Goal: Information Seeking & Learning: Learn about a topic

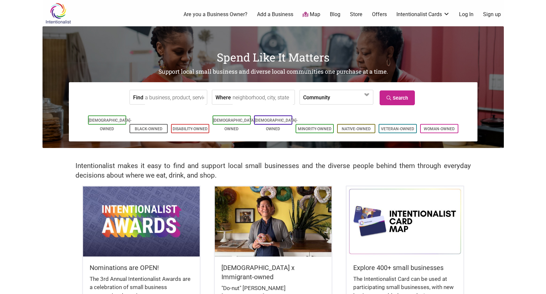
click at [185, 97] on input "Find" at bounding box center [175, 97] width 60 height 15
click at [256, 98] on input "Where" at bounding box center [263, 97] width 60 height 15
click at [222, 98] on label "Where" at bounding box center [222, 97] width 15 height 14
click at [233, 98] on input "Where" at bounding box center [263, 97] width 60 height 15
click at [234, 96] on input "Where" at bounding box center [263, 97] width 60 height 15
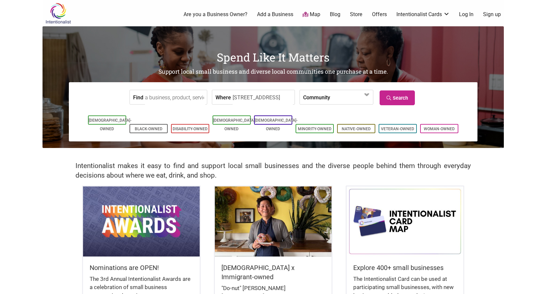
click at [259, 100] on input "17801 International Blvd, SeaTac, WA 98158, USA" at bounding box center [263, 97] width 60 height 15
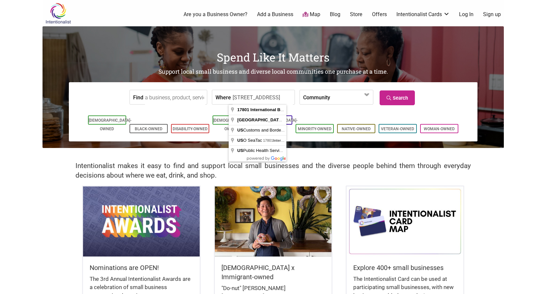
click at [259, 100] on input "17801 International Blvd, SeaTac, WA 98158, USA" at bounding box center [263, 97] width 60 height 15
type input "Seattle, WA, USA"
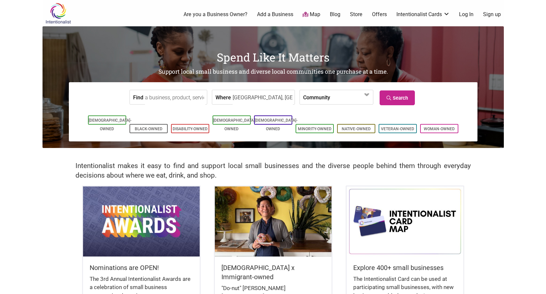
click at [154, 95] on input "Find" at bounding box center [175, 97] width 60 height 15
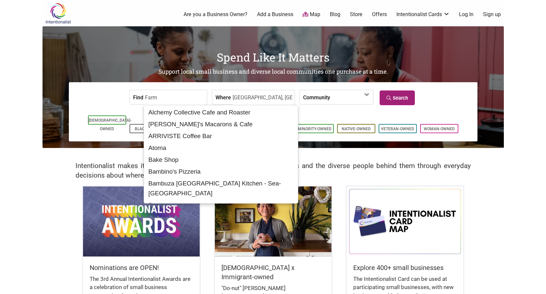
type input "Farm"
click at [413, 100] on link "Search" at bounding box center [396, 98] width 35 height 15
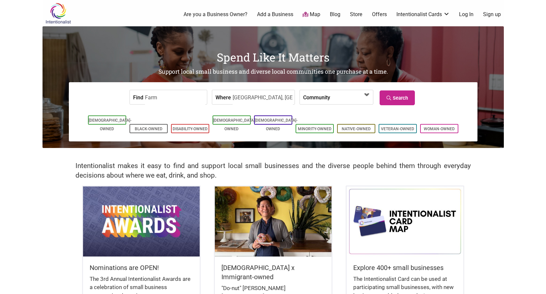
click at [335, 95] on span at bounding box center [349, 97] width 28 height 11
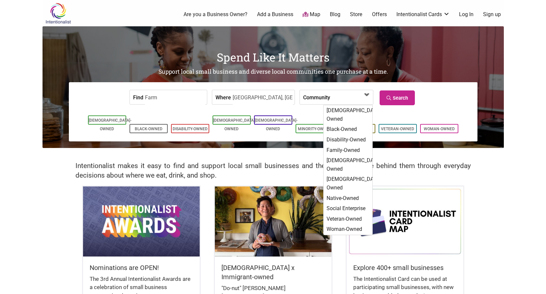
click at [335, 95] on span at bounding box center [349, 97] width 28 height 11
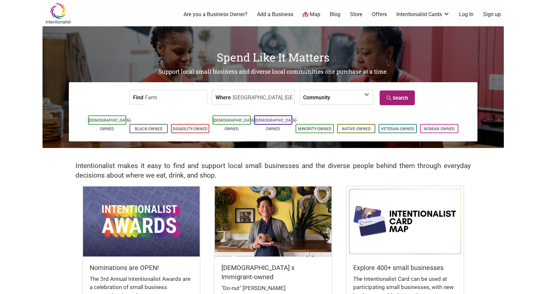
click at [406, 97] on link "Search" at bounding box center [396, 98] width 35 height 15
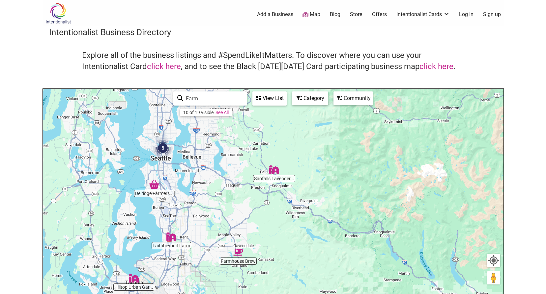
drag, startPoint x: 323, startPoint y: 215, endPoint x: 209, endPoint y: 156, distance: 128.0
click at [209, 156] on div "To navigate, press the arrow keys." at bounding box center [273, 217] width 460 height 256
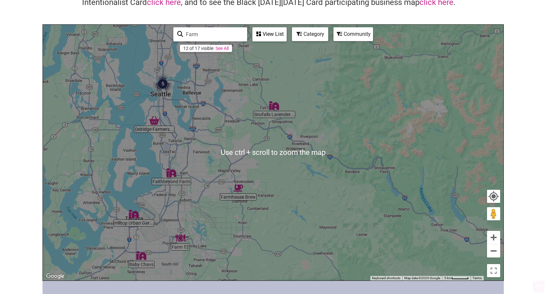
scroll to position [66, 0]
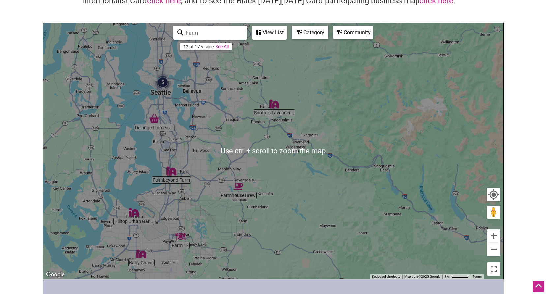
click at [277, 171] on div "To navigate, press the arrow keys." at bounding box center [273, 151] width 460 height 256
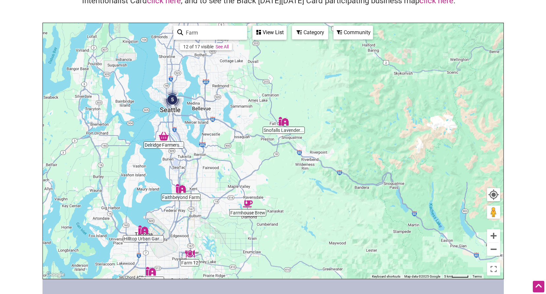
drag, startPoint x: 274, startPoint y: 151, endPoint x: 284, endPoint y: 169, distance: 20.9
click at [284, 169] on div "To navigate, press the arrow keys." at bounding box center [273, 151] width 460 height 256
click at [227, 45] on link "See All" at bounding box center [221, 46] width 13 height 5
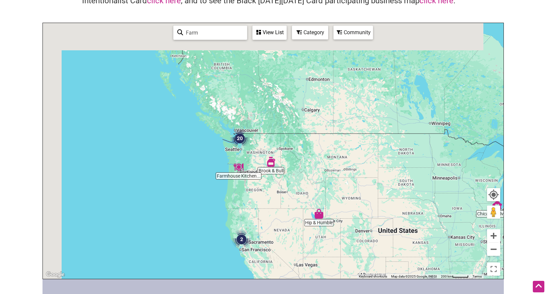
drag, startPoint x: 137, startPoint y: 76, endPoint x: 360, endPoint y: 152, distance: 236.0
click at [360, 152] on div "To navigate, press the arrow keys." at bounding box center [273, 151] width 460 height 256
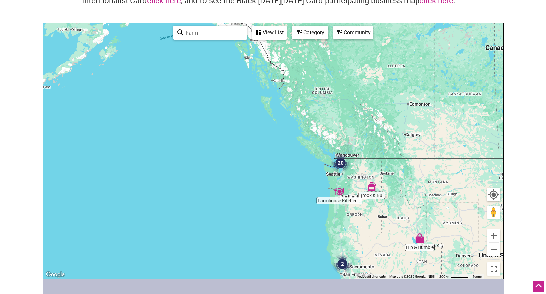
drag, startPoint x: 305, startPoint y: 155, endPoint x: 278, endPoint y: 122, distance: 43.1
click at [278, 122] on div "To navigate, press the arrow keys." at bounding box center [273, 151] width 460 height 256
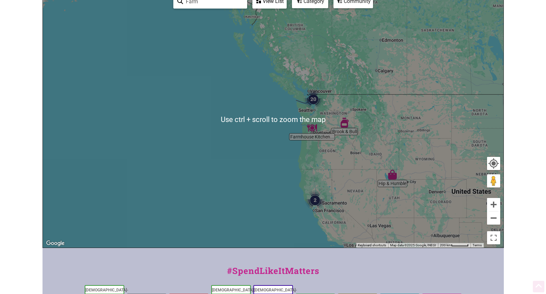
scroll to position [99, 0]
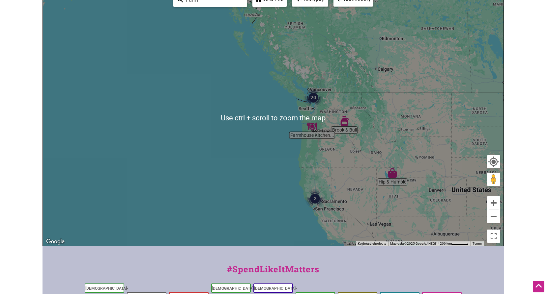
click at [298, 110] on div "To navigate, press the arrow keys." at bounding box center [273, 118] width 460 height 256
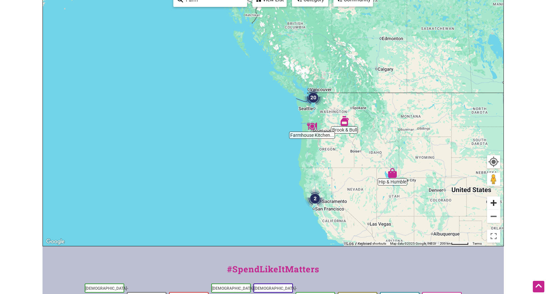
click at [490, 204] on button "Zoom in" at bounding box center [493, 203] width 13 height 13
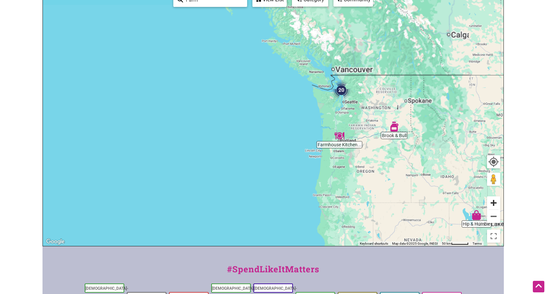
click at [490, 204] on button "Zoom in" at bounding box center [493, 203] width 13 height 13
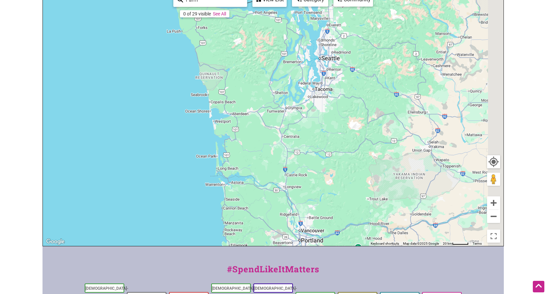
drag, startPoint x: 418, startPoint y: 133, endPoint x: 150, endPoint y: 151, distance: 268.7
click at [150, 151] on div "To navigate, press the arrow keys." at bounding box center [273, 118] width 460 height 256
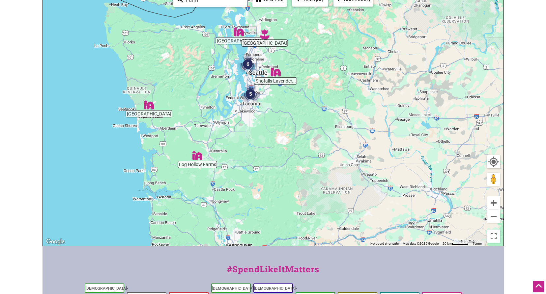
drag, startPoint x: 300, startPoint y: 94, endPoint x: 238, endPoint y: 102, distance: 61.8
click at [238, 102] on div "To navigate, press the arrow keys." at bounding box center [273, 118] width 460 height 256
click at [492, 201] on button "Zoom in" at bounding box center [493, 203] width 13 height 13
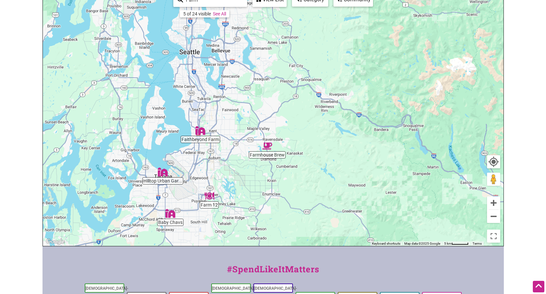
drag, startPoint x: 333, startPoint y: 83, endPoint x: 352, endPoint y: 192, distance: 110.5
click at [352, 192] on div "To navigate, press the arrow keys." at bounding box center [273, 118] width 460 height 256
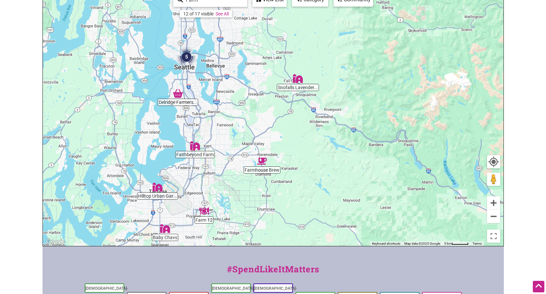
drag, startPoint x: 335, startPoint y: 120, endPoint x: 329, endPoint y: 142, distance: 22.0
click at [329, 142] on div "To navigate, press the arrow keys." at bounding box center [273, 118] width 460 height 256
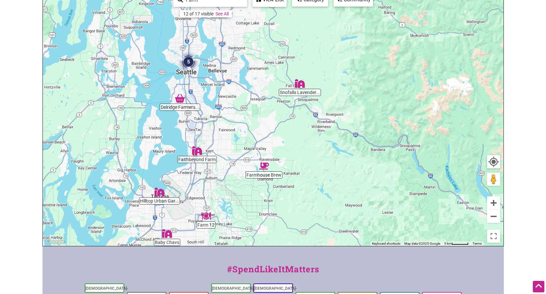
scroll to position [86, 0]
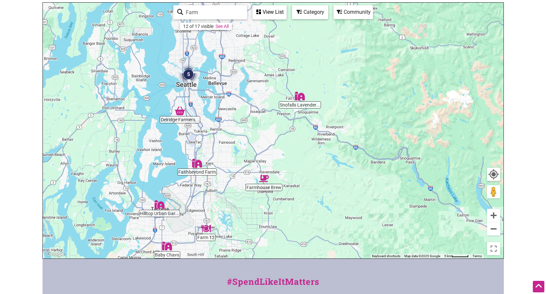
click at [528, 168] on body "× Menu 0 Add a Business Map Blog Store Offers Intentionalist Cards Buy Black Ca…" at bounding box center [273, 61] width 546 height 294
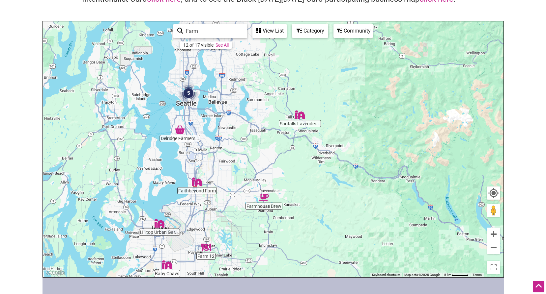
scroll to position [76, 0]
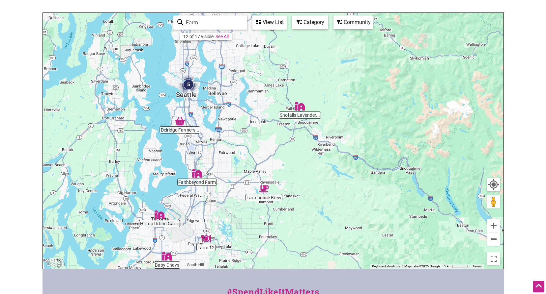
click at [300, 110] on img "Snofalls Lavender Farm" at bounding box center [300, 106] width 10 height 10
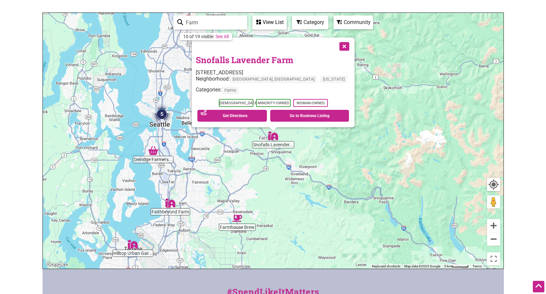
click at [293, 63] on link "Snofalls Lavender Farm" at bounding box center [244, 59] width 97 height 11
click at [246, 174] on div "To navigate, press the arrow keys. Snofalls Lavender Farm 4725 361st Ave SE, Fa…" at bounding box center [273, 141] width 460 height 256
click at [335, 48] on button "Close" at bounding box center [343, 46] width 16 height 16
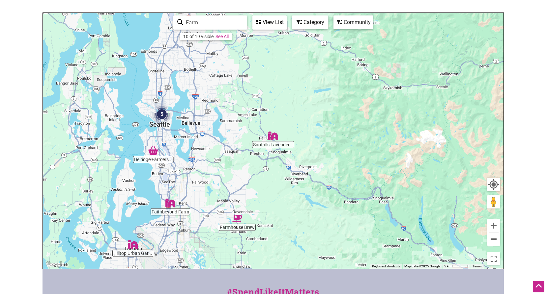
click at [167, 200] on img "Faithbeyond Farm" at bounding box center [170, 203] width 10 height 10
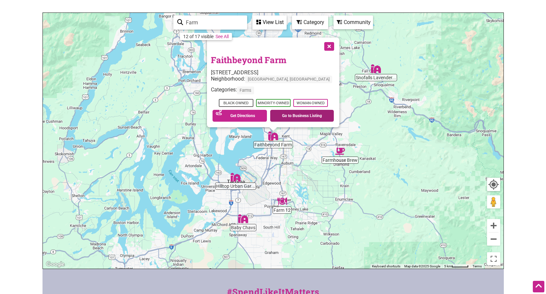
click at [288, 117] on link "Go to Business Listing" at bounding box center [302, 116] width 64 height 12
click at [320, 47] on button "Close" at bounding box center [328, 46] width 16 height 16
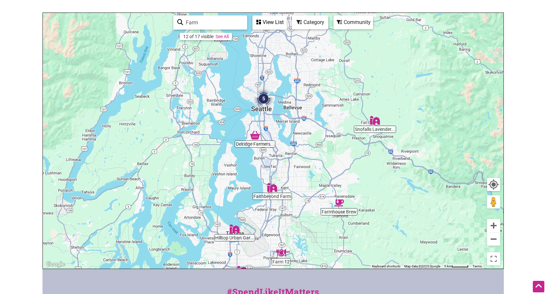
drag, startPoint x: 310, startPoint y: 79, endPoint x: 310, endPoint y: 150, distance: 70.5
click at [310, 150] on div "To navigate, press the arrow keys." at bounding box center [273, 141] width 460 height 256
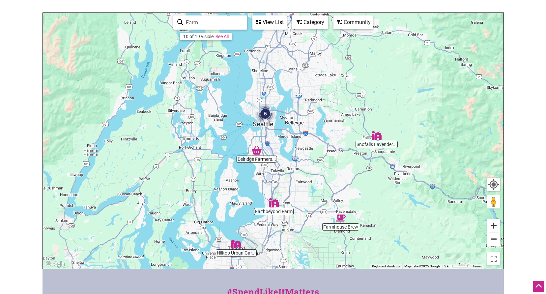
click at [495, 229] on button "Zoom in" at bounding box center [493, 225] width 13 height 13
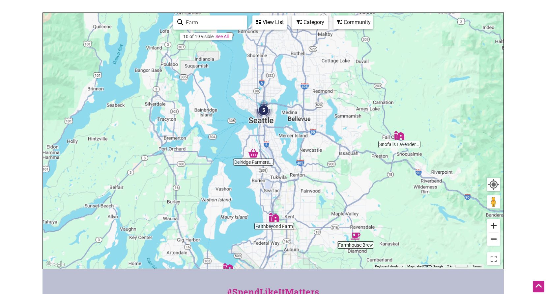
click at [495, 229] on button "Zoom in" at bounding box center [493, 225] width 13 height 13
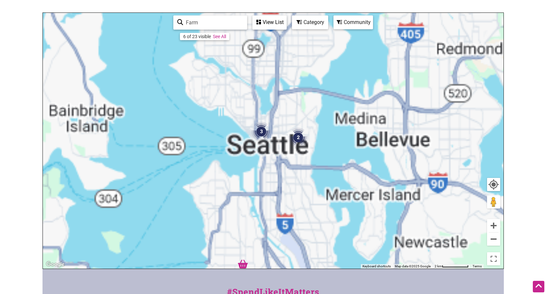
drag, startPoint x: 335, startPoint y: 131, endPoint x: 370, endPoint y: 205, distance: 82.1
click at [370, 205] on div "To navigate, press the arrow keys." at bounding box center [273, 141] width 460 height 256
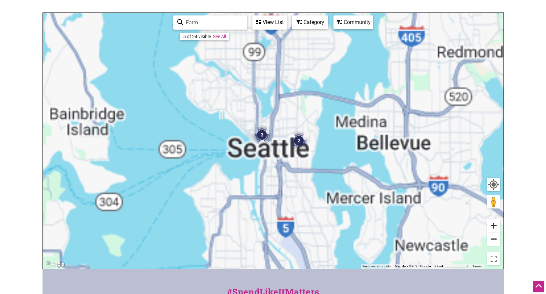
click at [495, 226] on button "Zoom in" at bounding box center [493, 225] width 13 height 13
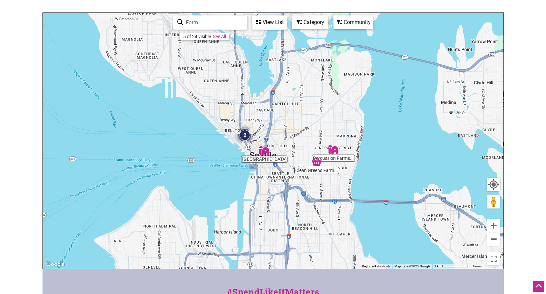
click at [334, 151] on img "Percussion Farms & Preserves" at bounding box center [333, 150] width 10 height 10
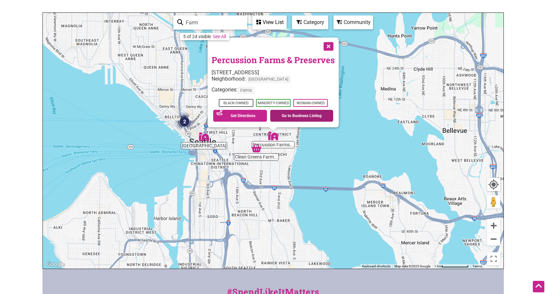
click at [287, 114] on link "Go to Business Listing" at bounding box center [301, 116] width 63 height 12
click at [258, 155] on div "To navigate, press the arrow keys. Percussion Farms & Preserves 507 28th Ave, S…" at bounding box center [273, 141] width 460 height 256
click at [256, 152] on img "Clean Greens Farm & Market" at bounding box center [256, 148] width 10 height 10
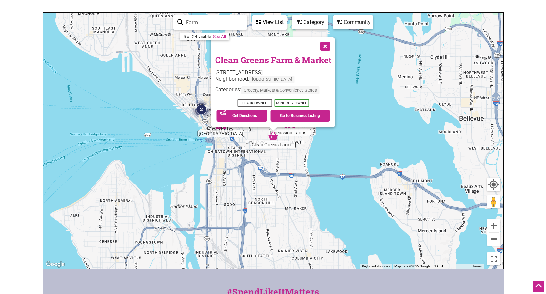
click at [321, 45] on button "Close" at bounding box center [324, 46] width 16 height 16
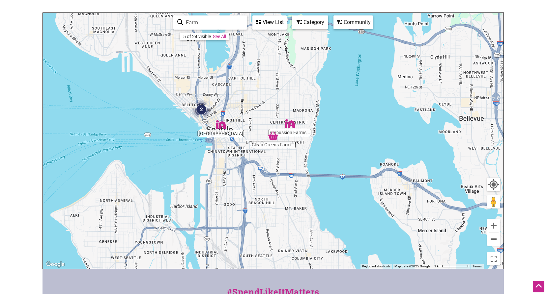
click at [224, 128] on img "Kamayan Farm" at bounding box center [221, 125] width 10 height 10
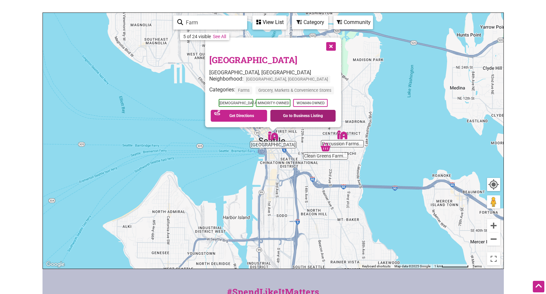
click at [311, 113] on link "Go to Business Listing" at bounding box center [303, 116] width 66 height 12
click at [333, 47] on button "Close" at bounding box center [330, 46] width 16 height 16
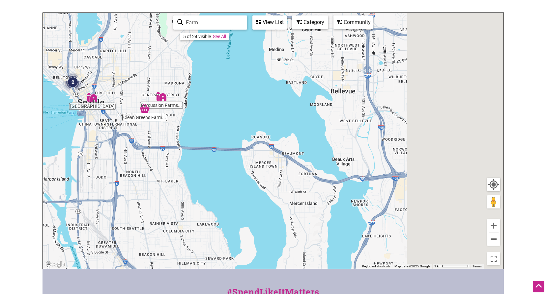
drag, startPoint x: 429, startPoint y: 158, endPoint x: 196, endPoint y: 126, distance: 235.3
click at [196, 126] on div "To navigate, press the arrow keys." at bounding box center [273, 141] width 460 height 256
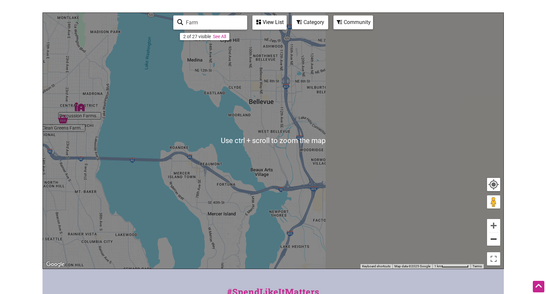
click at [495, 238] on button "Zoom out" at bounding box center [493, 239] width 13 height 13
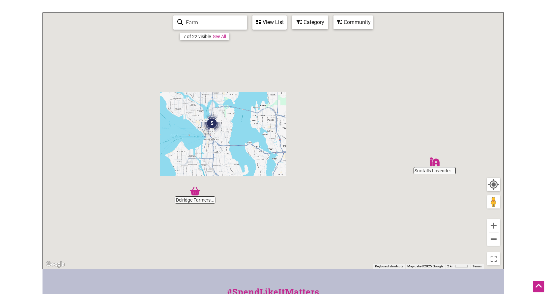
click at [216, 25] on input "Farm" at bounding box center [213, 22] width 60 height 13
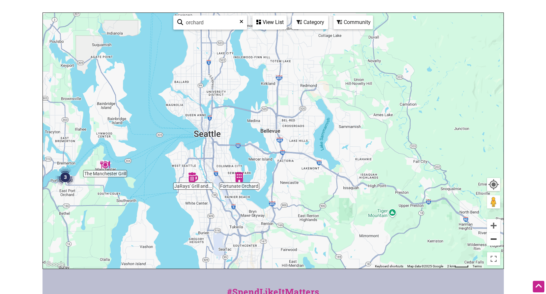
click at [496, 241] on button "Zoom out" at bounding box center [493, 239] width 13 height 13
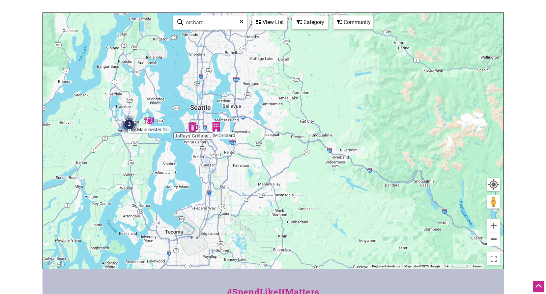
drag, startPoint x: 436, startPoint y: 220, endPoint x: 400, endPoint y: 195, distance: 44.1
click at [400, 195] on div "To navigate, press the arrow keys." at bounding box center [273, 141] width 460 height 256
click at [495, 236] on button "Zoom out" at bounding box center [493, 239] width 13 height 13
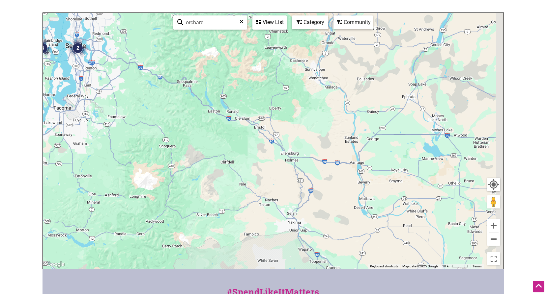
drag, startPoint x: 404, startPoint y: 214, endPoint x: 242, endPoint y: 137, distance: 179.7
click at [242, 137] on div "To navigate, press the arrow keys." at bounding box center [273, 141] width 460 height 256
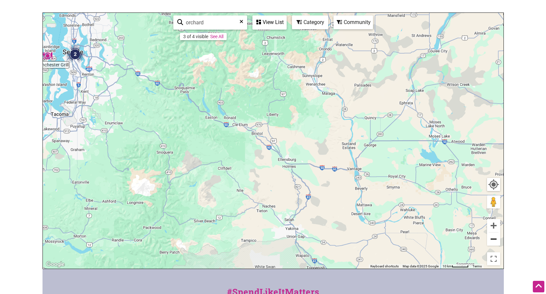
click at [496, 239] on button "Zoom out" at bounding box center [493, 239] width 13 height 13
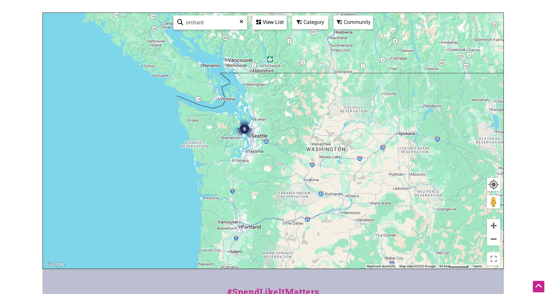
drag, startPoint x: 224, startPoint y: 65, endPoint x: 253, endPoint y: 86, distance: 36.4
click at [253, 86] on div "To navigate, press the arrow keys." at bounding box center [273, 141] width 460 height 256
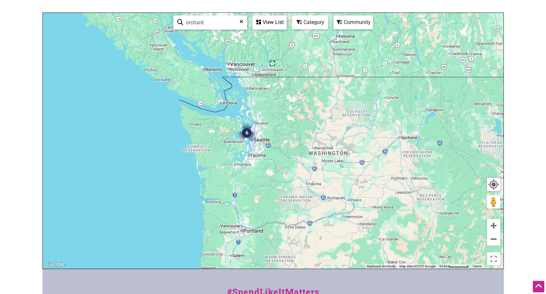
click at [227, 25] on input "orchard" at bounding box center [213, 22] width 60 height 13
click at [285, 119] on div "To navigate, press the arrow keys." at bounding box center [273, 141] width 460 height 256
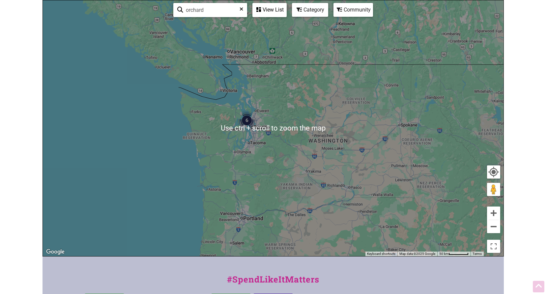
scroll to position [132, 0]
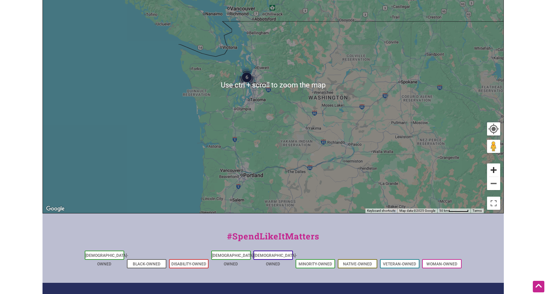
click at [496, 170] on button "Zoom in" at bounding box center [493, 170] width 13 height 13
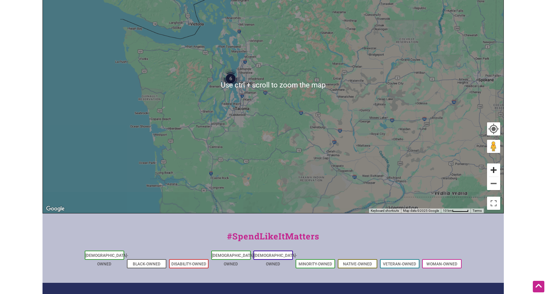
click at [496, 170] on button "Zoom in" at bounding box center [493, 170] width 13 height 13
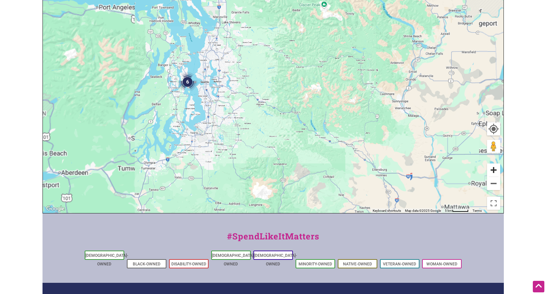
click at [496, 170] on button "Zoom in" at bounding box center [493, 170] width 13 height 13
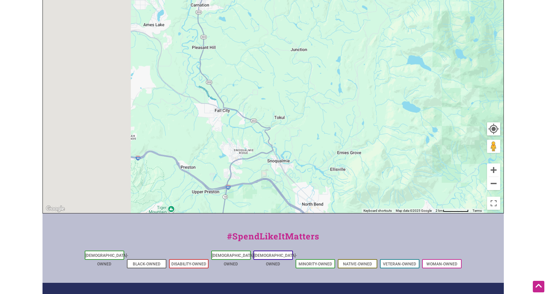
drag, startPoint x: 255, startPoint y: 148, endPoint x: 504, endPoint y: 150, distance: 249.0
click at [502, 150] on div "To navigate, press the arrow keys." at bounding box center [273, 85] width 460 height 256
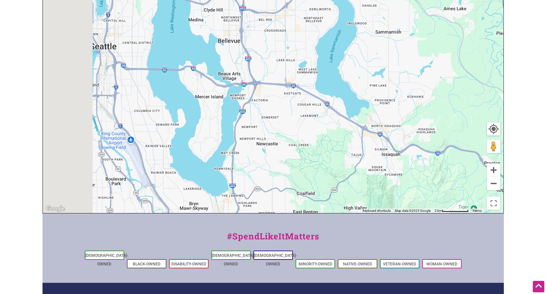
drag, startPoint x: 242, startPoint y: 161, endPoint x: 412, endPoint y: 148, distance: 170.2
click at [411, 148] on div "To navigate, press the arrow keys." at bounding box center [273, 85] width 460 height 256
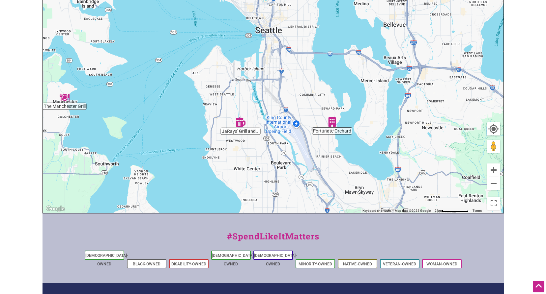
click at [327, 160] on div "To navigate, press the arrow keys." at bounding box center [273, 85] width 460 height 256
click at [330, 123] on img "Fortunate Orchard" at bounding box center [332, 122] width 10 height 10
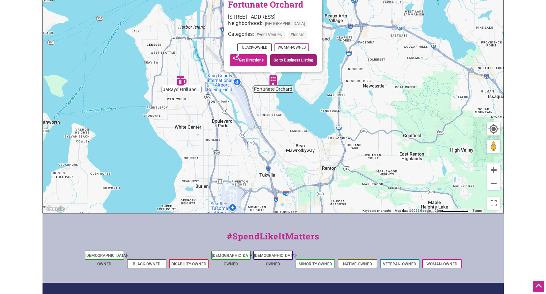
click at [298, 65] on link "Go to Business Listing" at bounding box center [293, 60] width 46 height 12
click at [179, 81] on img "JaRays' Grill and Lounge" at bounding box center [182, 81] width 10 height 10
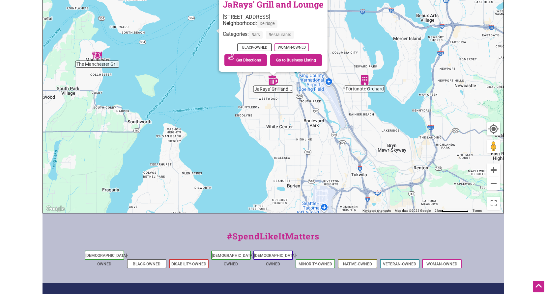
click at [164, 72] on div "To navigate, press the arrow keys. JaRays' Grill and Lounge 2216 SW Orchard St,…" at bounding box center [273, 85] width 460 height 256
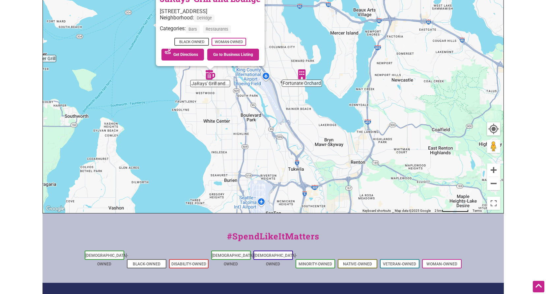
drag, startPoint x: 345, startPoint y: 149, endPoint x: 272, endPoint y: 142, distance: 72.7
click at [272, 143] on div "To navigate, press the arrow keys. JaRays' Grill and Lounge 2216 SW Orchard St,…" at bounding box center [273, 85] width 460 height 256
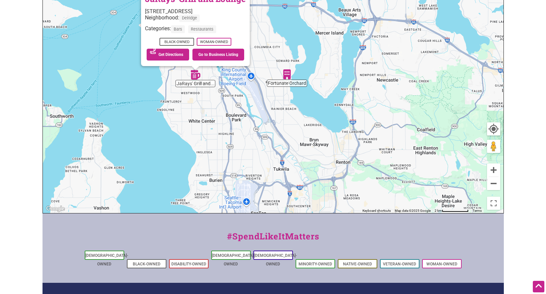
click at [276, 142] on div "To navigate, press the arrow keys. JaRays' Grill and Lounge 2216 SW Orchard St,…" at bounding box center [273, 85] width 460 height 256
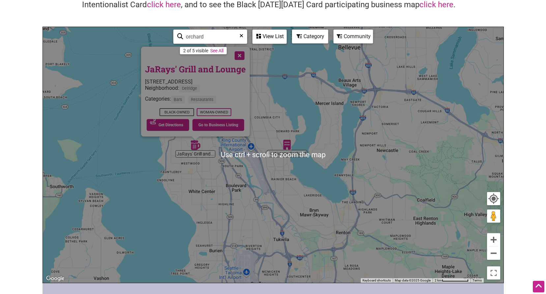
scroll to position [0, 0]
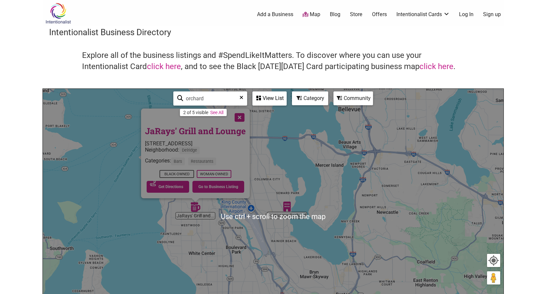
click at [214, 98] on input "orchard" at bounding box center [213, 98] width 60 height 13
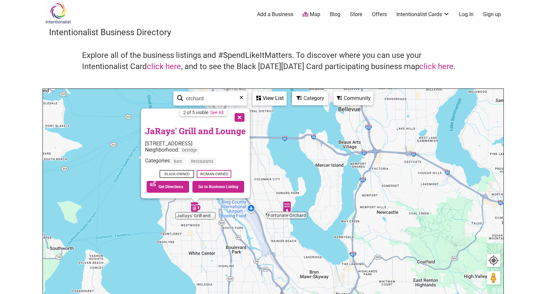
click at [214, 98] on input "orchard" at bounding box center [213, 98] width 60 height 13
type input "pumpkin patch"
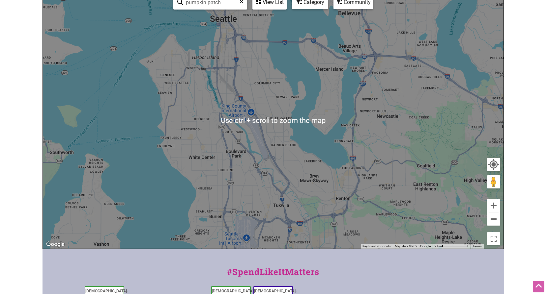
scroll to position [99, 0]
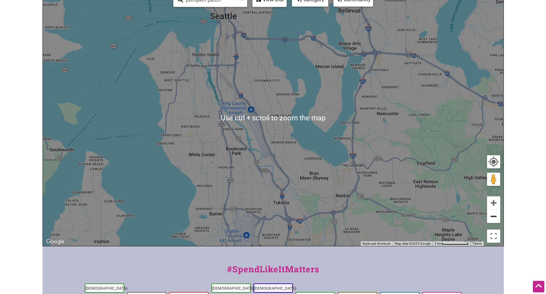
click at [492, 216] on button "Zoom out" at bounding box center [493, 216] width 13 height 13
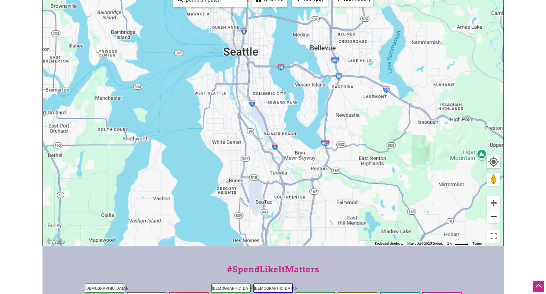
click at [492, 216] on button "Zoom out" at bounding box center [493, 216] width 13 height 13
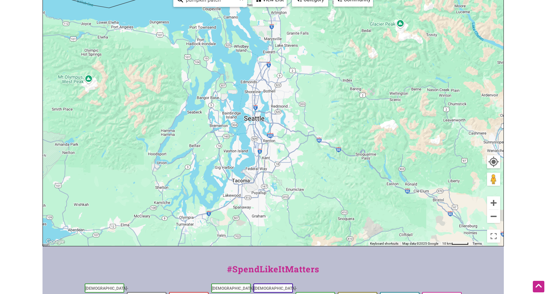
drag, startPoint x: 360, startPoint y: 165, endPoint x: 340, endPoint y: 186, distance: 29.8
click at [340, 186] on div "To navigate, press the arrow keys." at bounding box center [273, 118] width 460 height 256
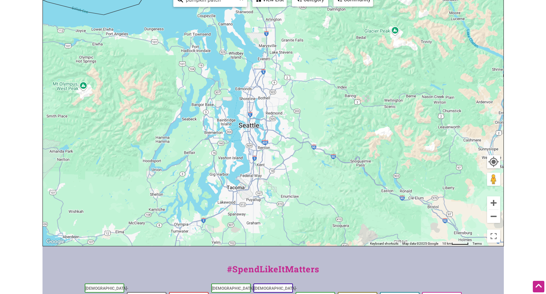
click at [223, 0] on input "pumpkin patch" at bounding box center [213, -1] width 60 height 13
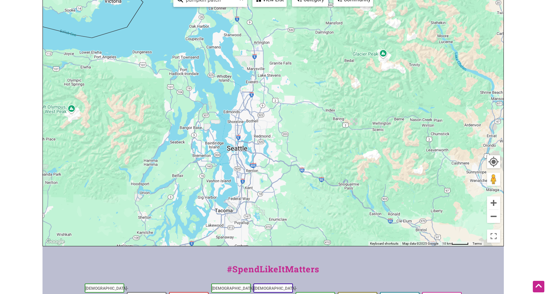
drag, startPoint x: 365, startPoint y: 162, endPoint x: 353, endPoint y: 184, distance: 24.9
click at [353, 184] on div "To navigate, press the arrow keys." at bounding box center [273, 118] width 460 height 256
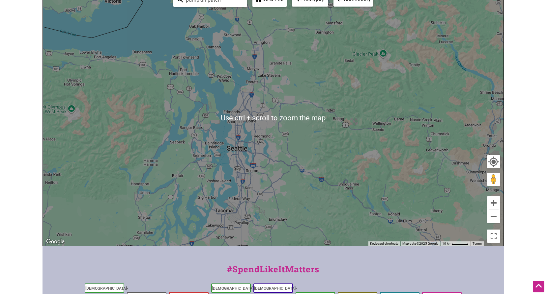
scroll to position [66, 0]
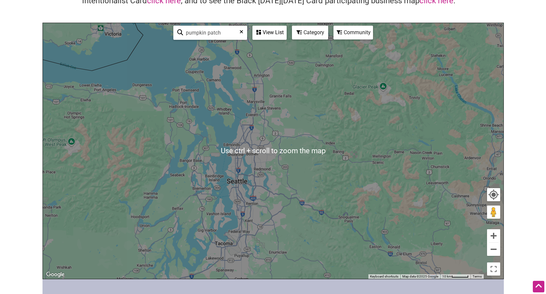
click at [224, 30] on input "pumpkin patch" at bounding box center [213, 32] width 60 height 13
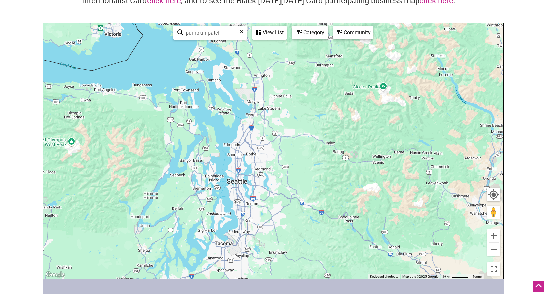
click at [241, 29] on input "pumpkin patch" at bounding box center [213, 32] width 60 height 13
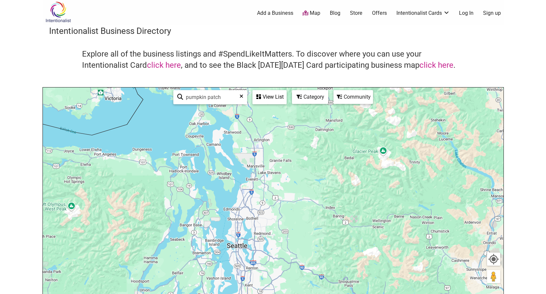
scroll to position [0, 0]
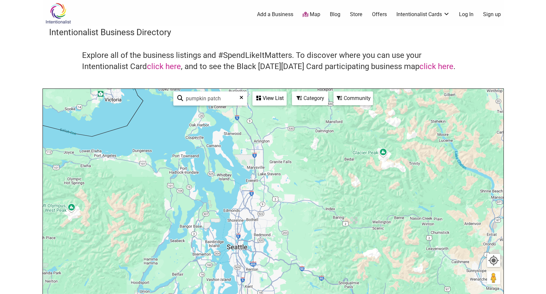
click at [137, 35] on h3 "Intentionalist Business Directory" at bounding box center [273, 32] width 448 height 12
click at [60, 19] on img at bounding box center [57, 13] width 31 height 21
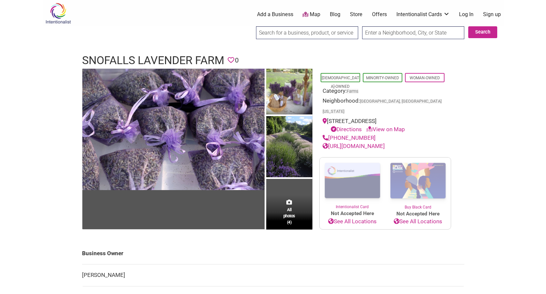
click at [385, 143] on link "[URL][DOMAIN_NAME]" at bounding box center [353, 146] width 62 height 7
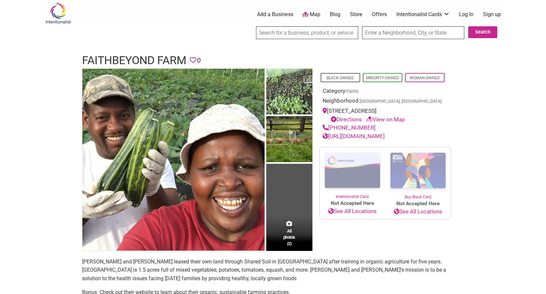
click at [385, 140] on link "[URL][DOMAIN_NAME]" at bounding box center [353, 136] width 62 height 7
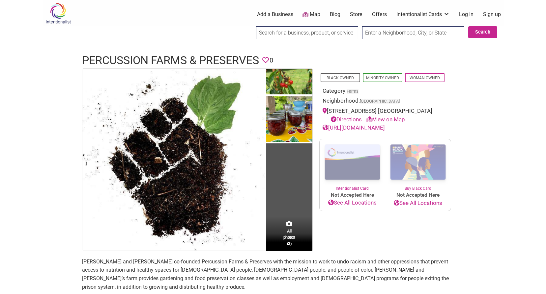
click at [379, 128] on link "[URL][DOMAIN_NAME]" at bounding box center [353, 127] width 62 height 7
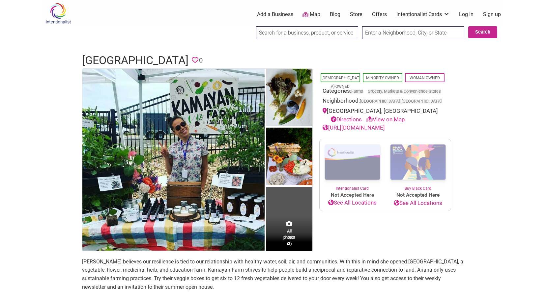
click at [385, 128] on link "http://www.kamayanfarm.com/" at bounding box center [353, 127] width 62 height 7
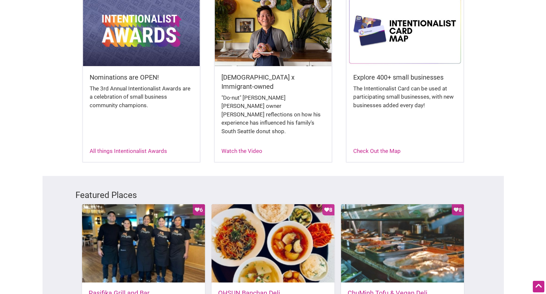
scroll to position [198, 0]
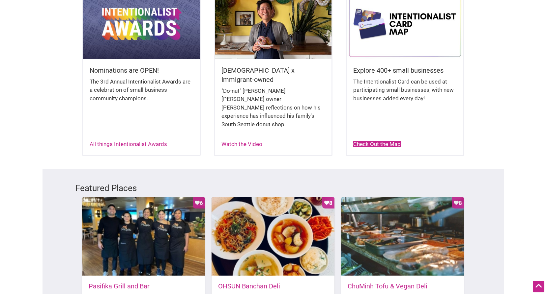
click at [384, 141] on link "Check Out the Map" at bounding box center [376, 144] width 47 height 7
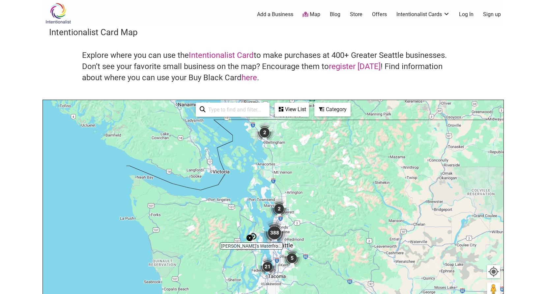
drag, startPoint x: 300, startPoint y: 236, endPoint x: 299, endPoint y: 203, distance: 33.0
click at [299, 203] on div "To navigate, press the arrow keys." at bounding box center [273, 228] width 460 height 256
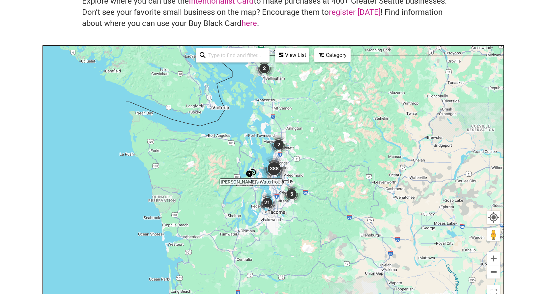
scroll to position [66, 0]
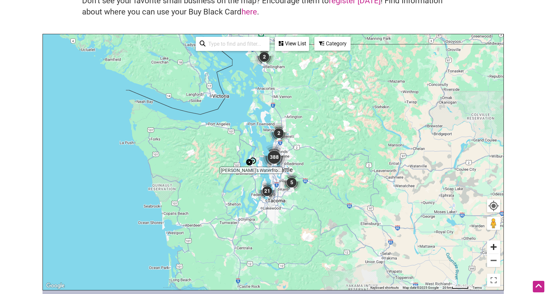
click at [495, 248] on button "Zoom in" at bounding box center [493, 247] width 13 height 13
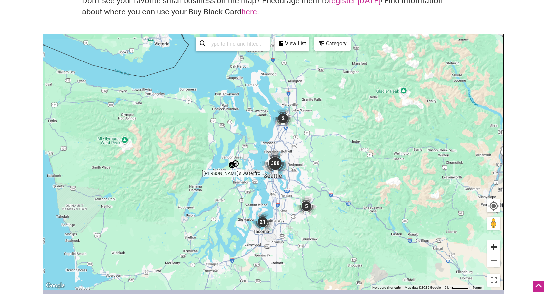
click at [495, 248] on button "Zoom in" at bounding box center [493, 247] width 13 height 13
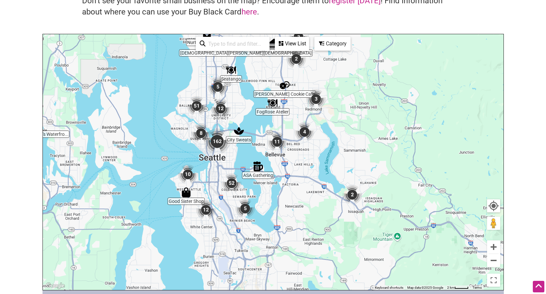
drag, startPoint x: 433, startPoint y: 220, endPoint x: 374, endPoint y: 154, distance: 88.8
click at [374, 154] on div "To navigate, press the arrow keys." at bounding box center [273, 162] width 460 height 256
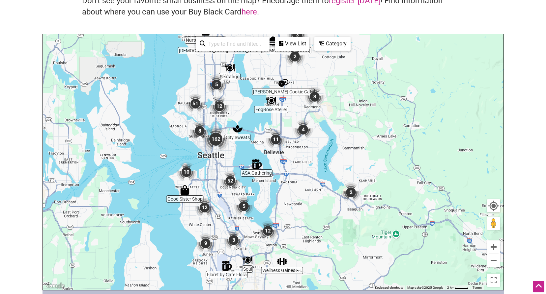
click at [351, 191] on img "2" at bounding box center [351, 193] width 20 height 20
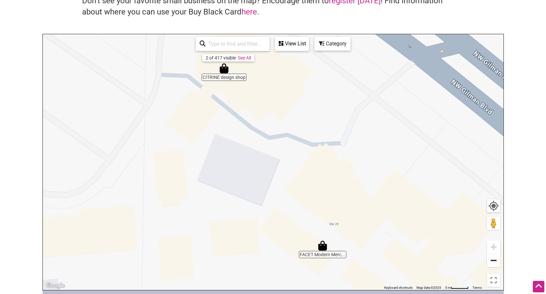
click at [492, 261] on button "Zoom out" at bounding box center [493, 260] width 13 height 13
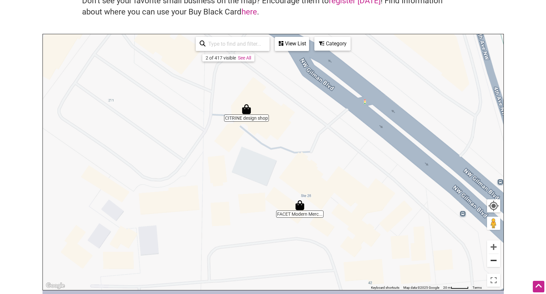
click at [492, 261] on button "Zoom out" at bounding box center [493, 260] width 13 height 13
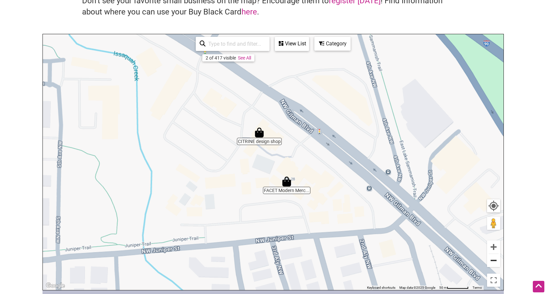
click at [492, 261] on button "Zoom out" at bounding box center [493, 260] width 13 height 13
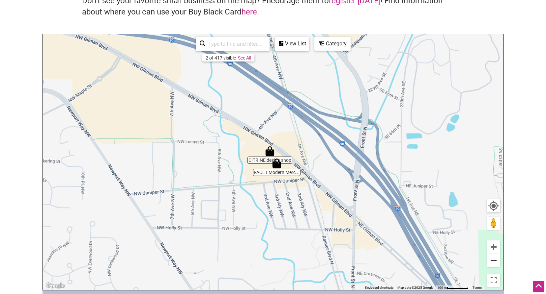
click at [492, 261] on button "Zoom out" at bounding box center [493, 260] width 13 height 13
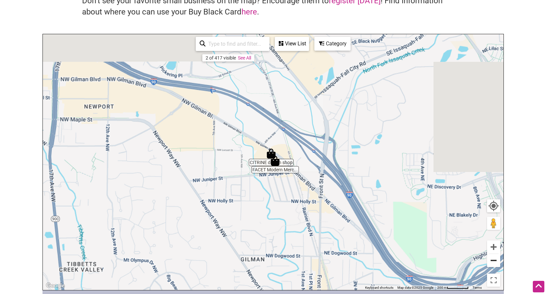
click at [492, 261] on button "Zoom out" at bounding box center [493, 260] width 13 height 13
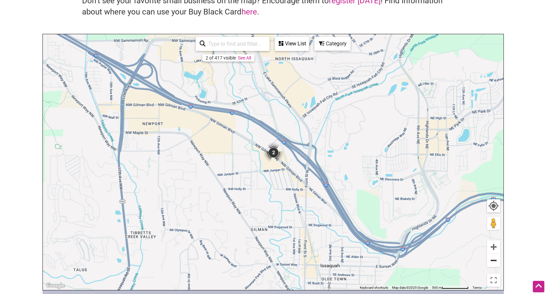
click at [492, 261] on button "Zoom out" at bounding box center [493, 260] width 13 height 13
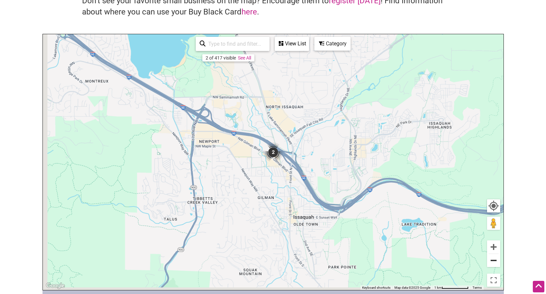
click at [492, 261] on button "Zoom out" at bounding box center [493, 260] width 13 height 13
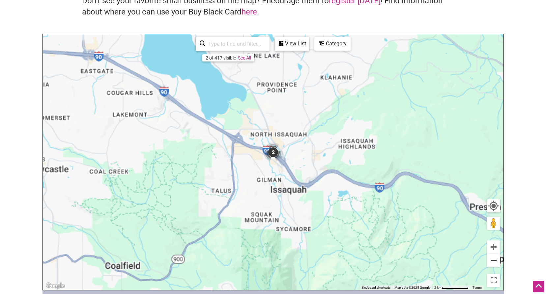
click at [492, 261] on button "Zoom out" at bounding box center [493, 260] width 13 height 13
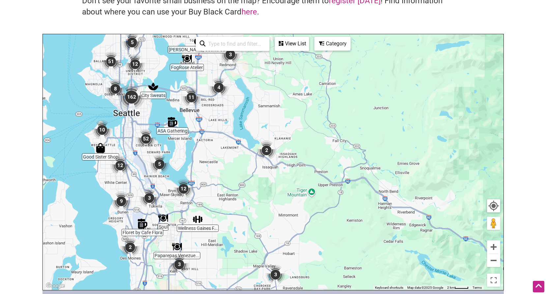
drag, startPoint x: 333, startPoint y: 225, endPoint x: 327, endPoint y: 228, distance: 6.5
click at [327, 228] on div "To navigate, press the arrow keys." at bounding box center [273, 162] width 460 height 256
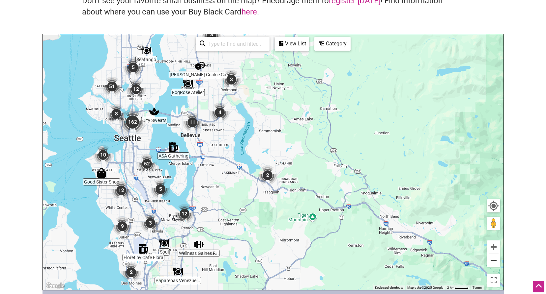
click at [491, 261] on button "Zoom out" at bounding box center [493, 260] width 13 height 13
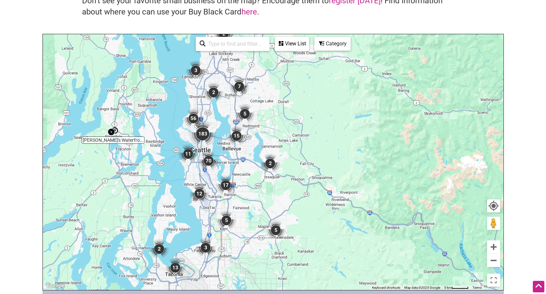
click at [279, 232] on img "5" at bounding box center [276, 231] width 20 height 20
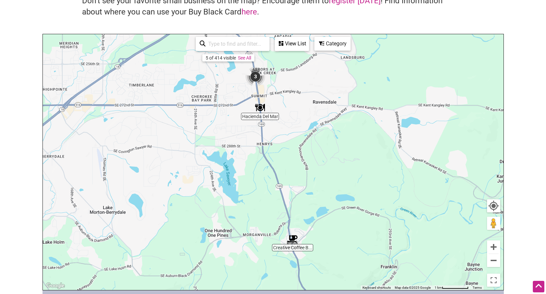
click at [255, 79] on img "3" at bounding box center [255, 77] width 20 height 20
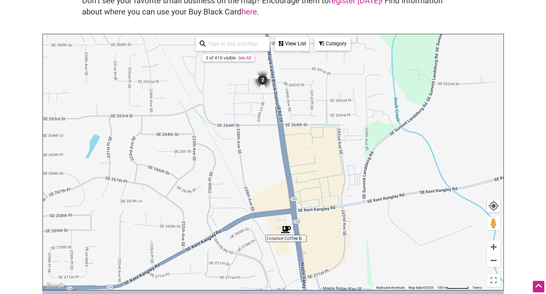
click at [265, 85] on img "2" at bounding box center [263, 80] width 20 height 20
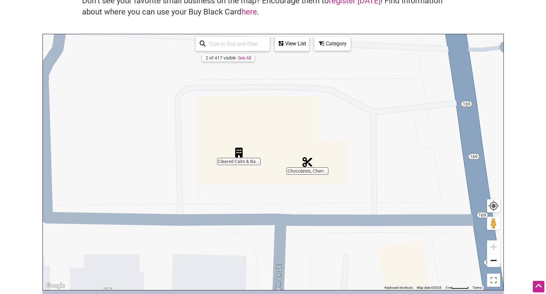
click at [493, 261] on button "Zoom out" at bounding box center [493, 260] width 13 height 13
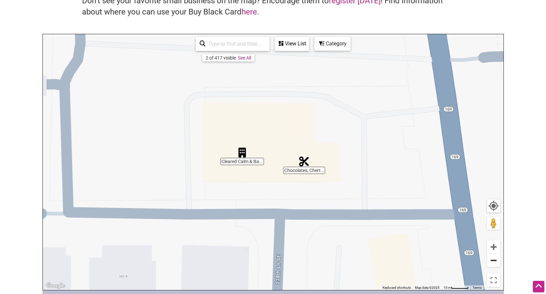
click at [493, 261] on button "Zoom out" at bounding box center [493, 260] width 13 height 13
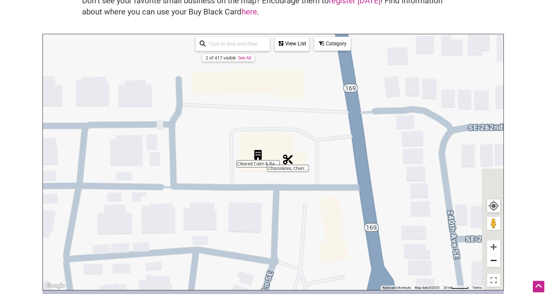
click at [493, 261] on button "Zoom out" at bounding box center [493, 260] width 13 height 13
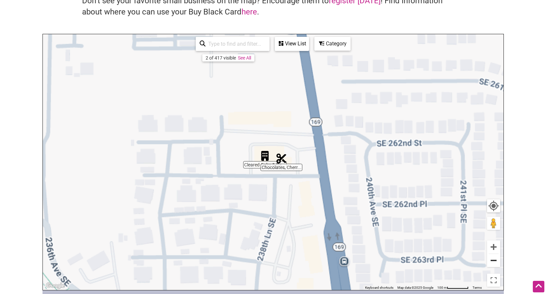
click at [493, 261] on button "Zoom out" at bounding box center [493, 260] width 13 height 13
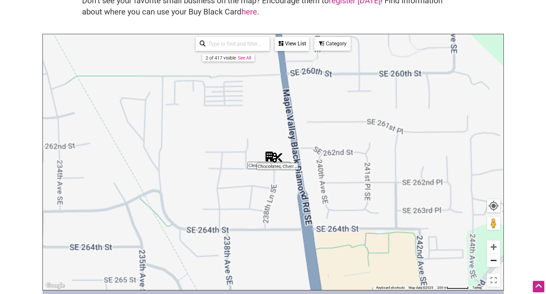
click at [493, 261] on button "Zoom out" at bounding box center [493, 260] width 13 height 13
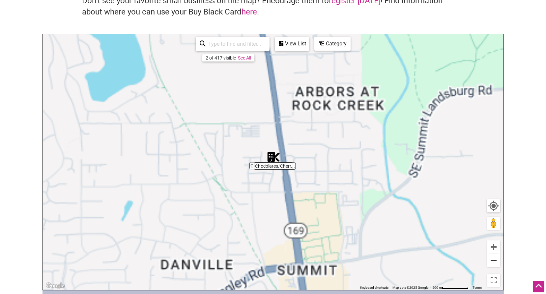
click at [493, 261] on button "Zoom out" at bounding box center [493, 260] width 13 height 13
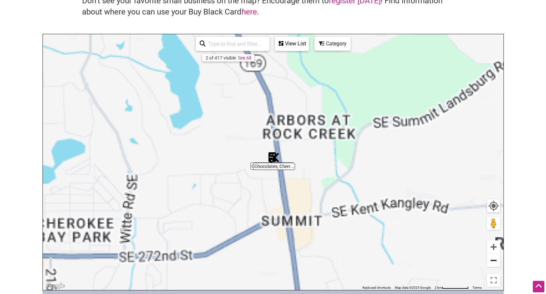
click at [493, 261] on button "Zoom out" at bounding box center [493, 260] width 13 height 13
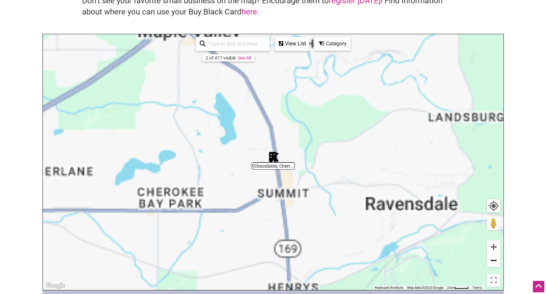
click at [493, 261] on button "Zoom out" at bounding box center [493, 260] width 13 height 13
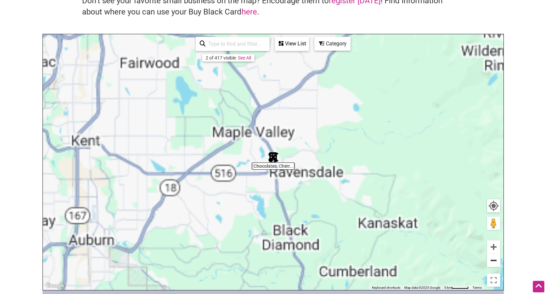
click at [493, 261] on button "Zoom out" at bounding box center [493, 260] width 13 height 13
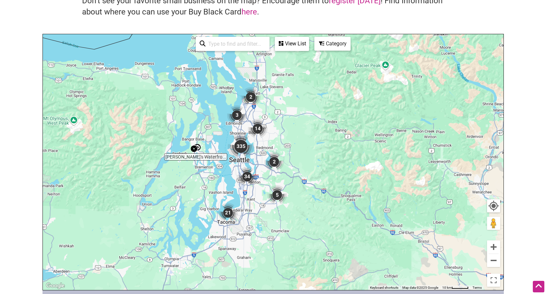
drag, startPoint x: 262, startPoint y: 145, endPoint x: 264, endPoint y: 181, distance: 35.7
click at [264, 181] on div "To navigate, press the arrow keys." at bounding box center [273, 162] width 460 height 256
click at [271, 164] on img "2" at bounding box center [274, 163] width 20 height 20
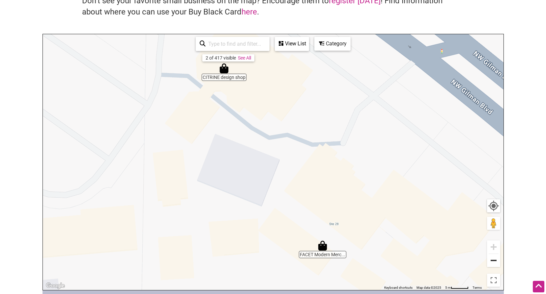
click at [494, 260] on button "Zoom out" at bounding box center [493, 260] width 13 height 13
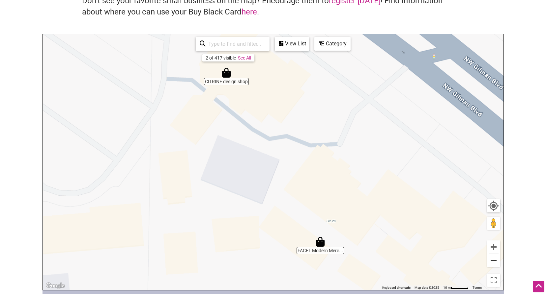
click at [494, 260] on button "Zoom out" at bounding box center [493, 260] width 13 height 13
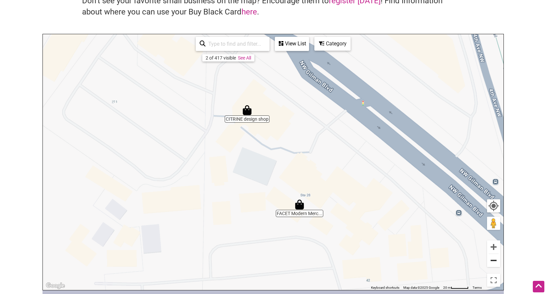
click at [494, 260] on button "Zoom out" at bounding box center [493, 260] width 13 height 13
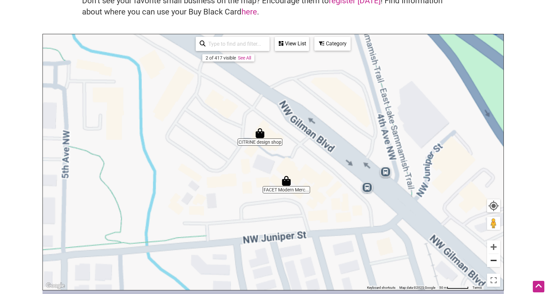
click at [494, 260] on button "Zoom out" at bounding box center [493, 260] width 13 height 13
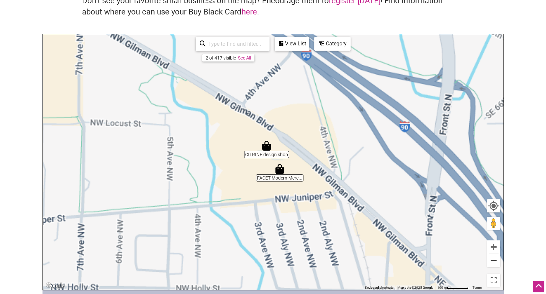
click at [494, 260] on button "Zoom out" at bounding box center [493, 260] width 13 height 13
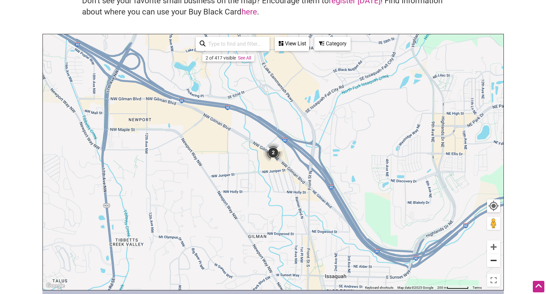
click at [492, 259] on button "Zoom out" at bounding box center [493, 260] width 13 height 13
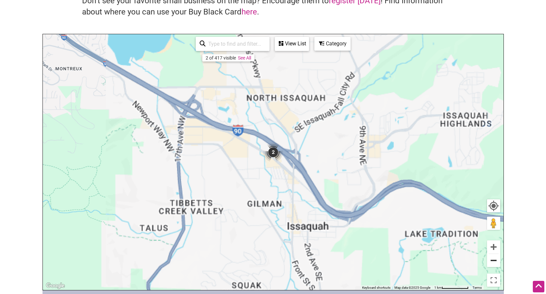
click at [492, 259] on button "Zoom out" at bounding box center [493, 260] width 13 height 13
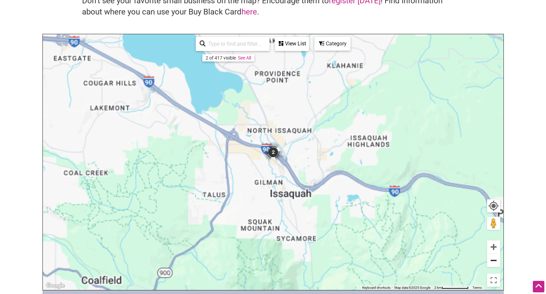
click at [492, 259] on button "Zoom out" at bounding box center [493, 260] width 13 height 13
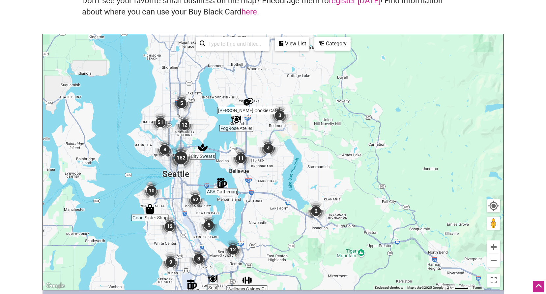
drag, startPoint x: 265, startPoint y: 121, endPoint x: 310, endPoint y: 182, distance: 75.7
click at [310, 182] on div "To navigate, press the arrow keys." at bounding box center [273, 162] width 460 height 256
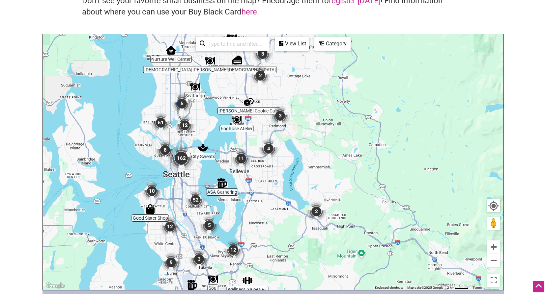
click at [280, 119] on img "3" at bounding box center [280, 116] width 20 height 20
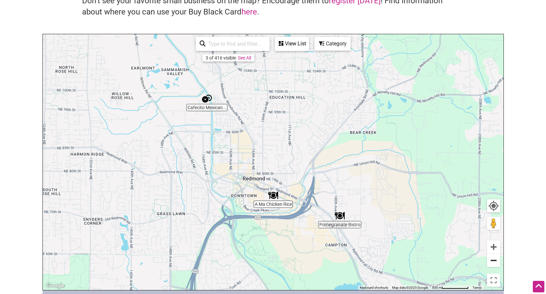
click at [493, 258] on button "Zoom out" at bounding box center [493, 260] width 13 height 13
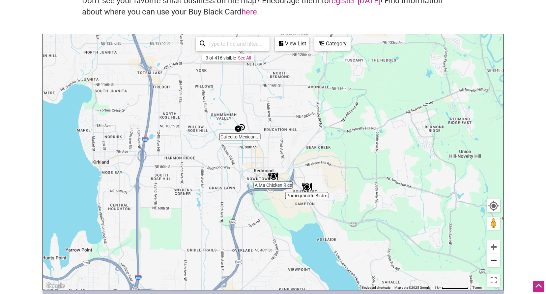
click at [493, 258] on button "Zoom out" at bounding box center [493, 260] width 13 height 13
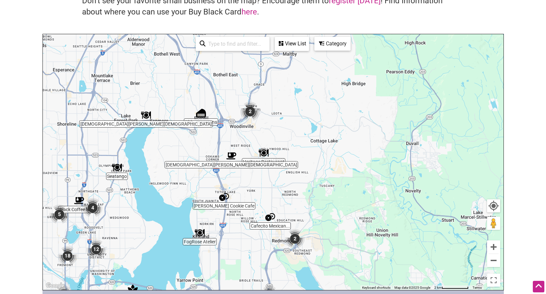
drag, startPoint x: 327, startPoint y: 138, endPoint x: 341, endPoint y: 213, distance: 76.3
click at [341, 213] on div "To navigate, press the arrow keys." at bounding box center [273, 162] width 460 height 256
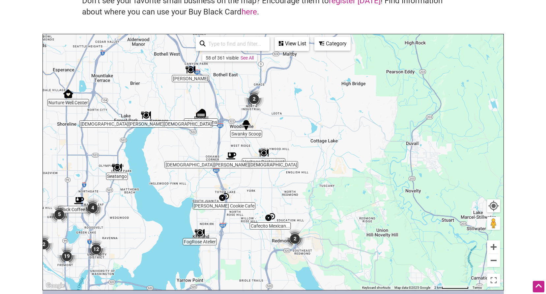
click at [252, 100] on img "2" at bounding box center [254, 99] width 20 height 20
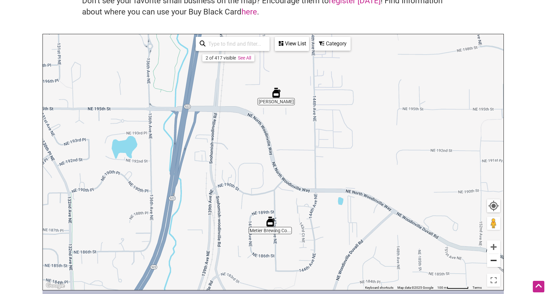
click at [493, 259] on button "Zoom out" at bounding box center [493, 260] width 13 height 13
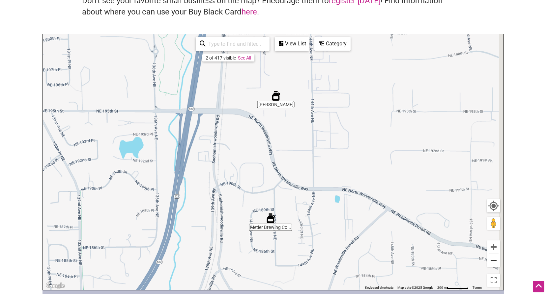
click at [493, 259] on button "Zoom out" at bounding box center [493, 260] width 13 height 13
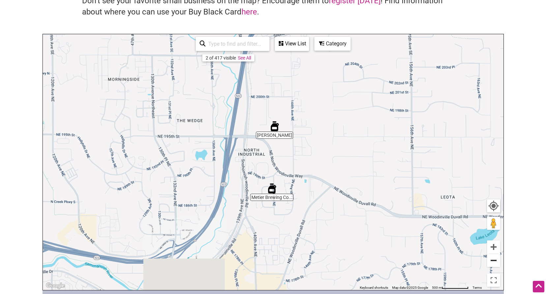
click at [493, 259] on button "Zoom out" at bounding box center [493, 260] width 13 height 13
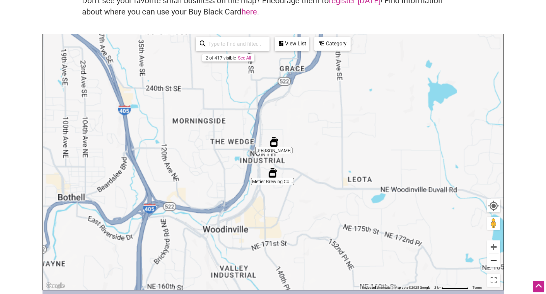
click at [493, 259] on button "Zoom out" at bounding box center [493, 260] width 13 height 13
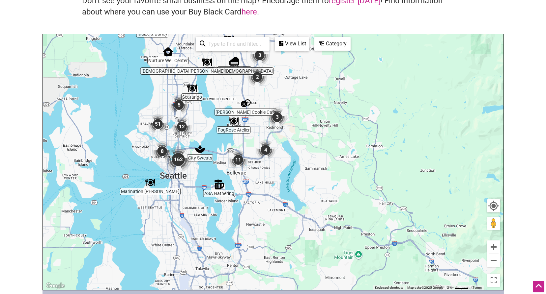
drag, startPoint x: 347, startPoint y: 250, endPoint x: 335, endPoint y: 149, distance: 102.2
click at [335, 149] on div "To navigate, press the arrow keys." at bounding box center [273, 162] width 460 height 256
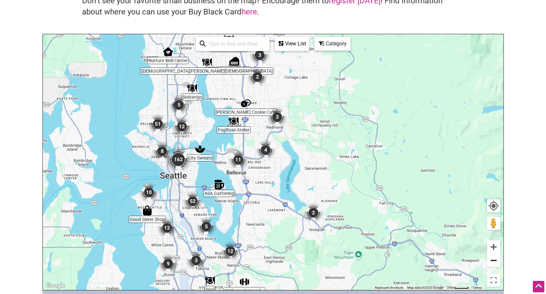
click at [498, 259] on button "Zoom out" at bounding box center [493, 260] width 13 height 13
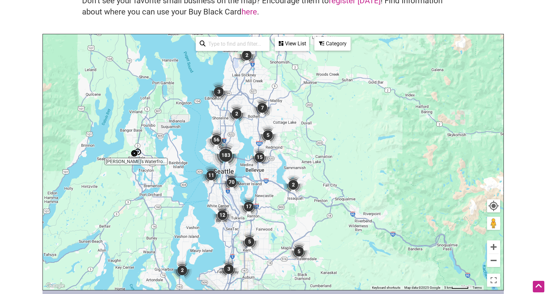
click at [409, 212] on div "To navigate, press the arrow keys." at bounding box center [273, 162] width 460 height 256
click at [294, 47] on div "View List" at bounding box center [291, 44] width 33 height 13
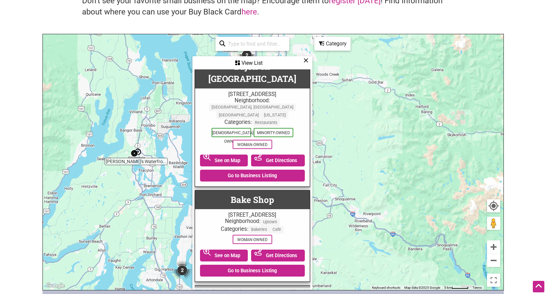
scroll to position [2734, 0]
